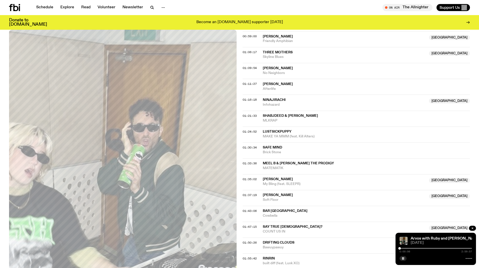
scroll to position [499, 0]
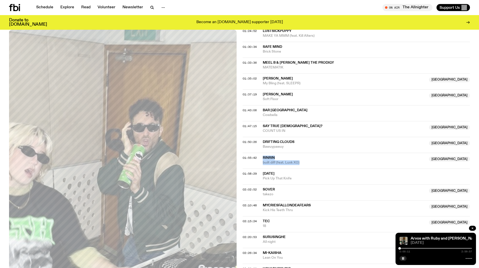
drag, startPoint x: 299, startPoint y: 164, endPoint x: 262, endPoint y: 157, distance: 38.3
click at [122, 166] on div "01:55:42 RinRin Australia built diff (feat. Luxk XO) [GEOGRAPHIC_DATA]" at bounding box center [355, 176] width 227 height 16
copy div "RinRin Australia built diff (feat. Luxk XO)"
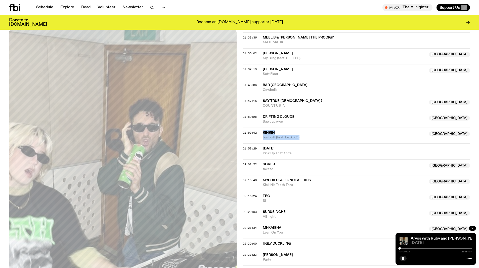
scroll to position [574, 0]
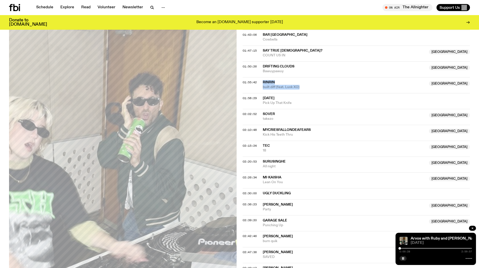
click at [122, 166] on button "button" at bounding box center [402, 257] width 7 height 5
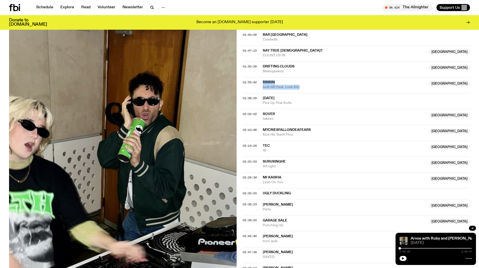
click at [122, 103] on span "Pick Up That Knife" at bounding box center [365, 102] width 207 height 5
drag, startPoint x: 289, startPoint y: 72, endPoint x: 262, endPoint y: 66, distance: 27.8
click at [122, 77] on div "01:50:26 Drifting Clouds [GEOGRAPHIC_DATA] Bawuypawuy [GEOGRAPHIC_DATA]" at bounding box center [355, 85] width 227 height 16
copy div "Drifting Clouds [GEOGRAPHIC_DATA] Bawuypawuy"
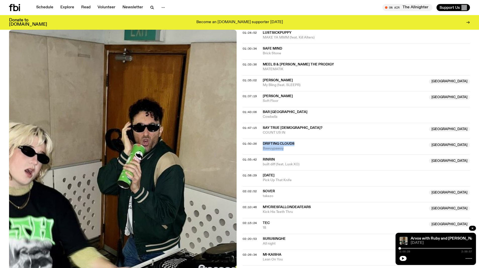
scroll to position [474, 0]
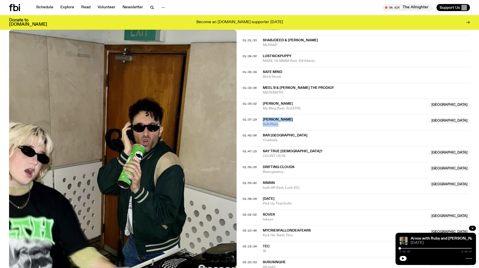
drag, startPoint x: 280, startPoint y: 124, endPoint x: 262, endPoint y: 119, distance: 18.2
click at [122, 130] on div "01:37:19 [PERSON_NAME] NSW Soft Floor [GEOGRAPHIC_DATA]" at bounding box center [355, 138] width 227 height 16
copy div "[PERSON_NAME] NSW Soft Floor"
drag, startPoint x: 305, startPoint y: 110, endPoint x: 262, endPoint y: 102, distance: 43.9
click at [122, 114] on div "01:35:02 [PERSON_NAME] NSW My Bling (feat. [GEOGRAPHIC_DATA]) [GEOGRAPHIC_DATA]" at bounding box center [355, 122] width 227 height 16
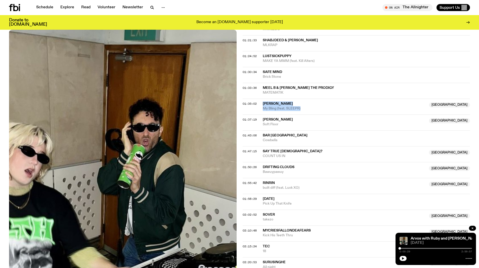
copy div "[PERSON_NAME] NSW My Bling (feat. SLEEPR)"
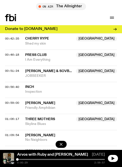
scroll to position [402, 0]
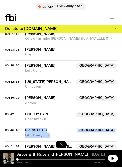
drag, startPoint x: 52, startPoint y: 130, endPoint x: 25, endPoint y: 125, distance: 27.2
click at [25, 128] on div "Press Club Australia I Am Everything" at bounding box center [71, 133] width 92 height 10
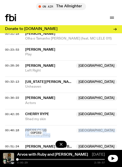
copy div "Press Club Australia I Am Everything"
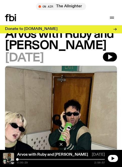
scroll to position [0, 0]
